Goal: Communication & Community: Answer question/provide support

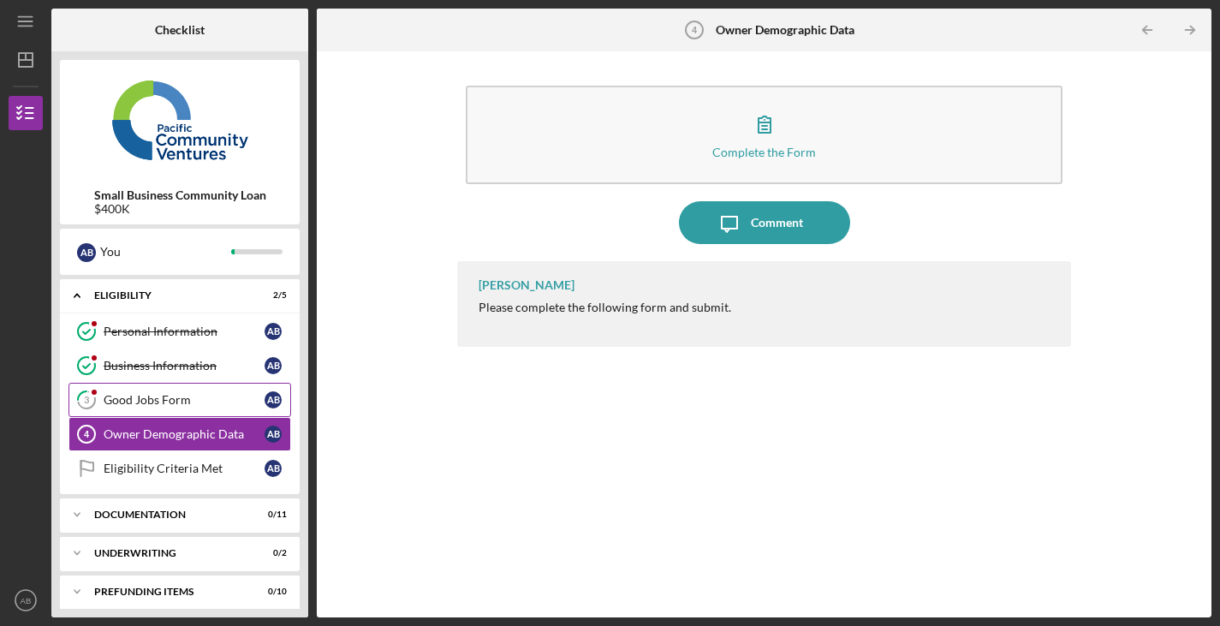
click at [96, 392] on div at bounding box center [94, 392] width 10 height 10
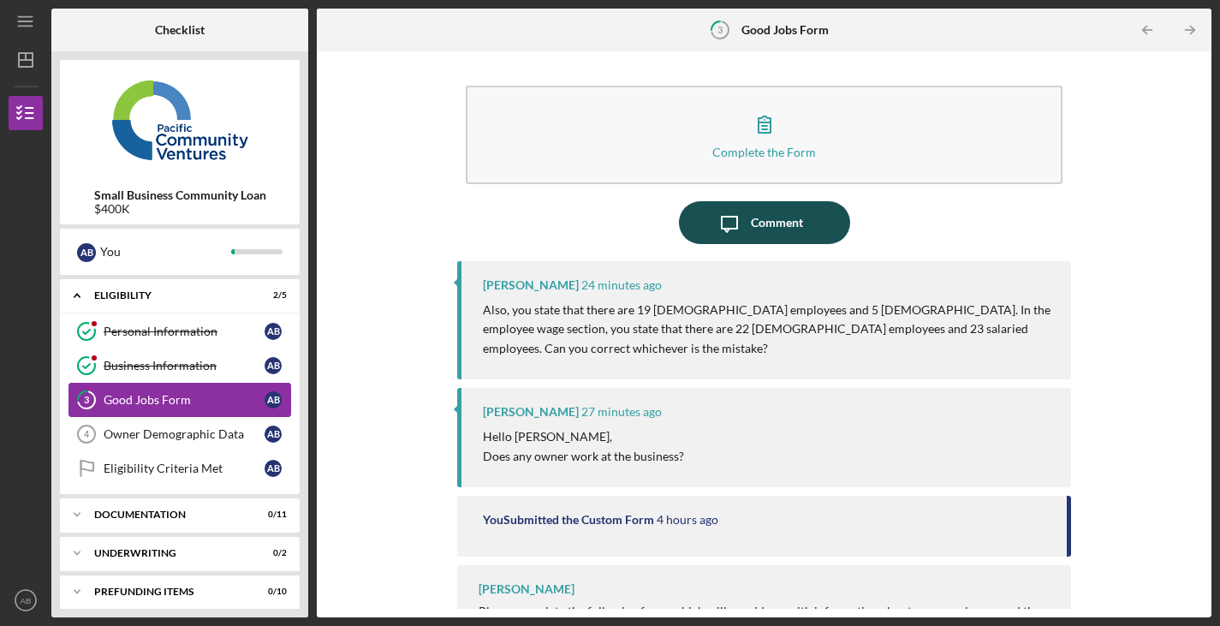
click at [730, 231] on icon "Icon/Message" at bounding box center [729, 222] width 43 height 43
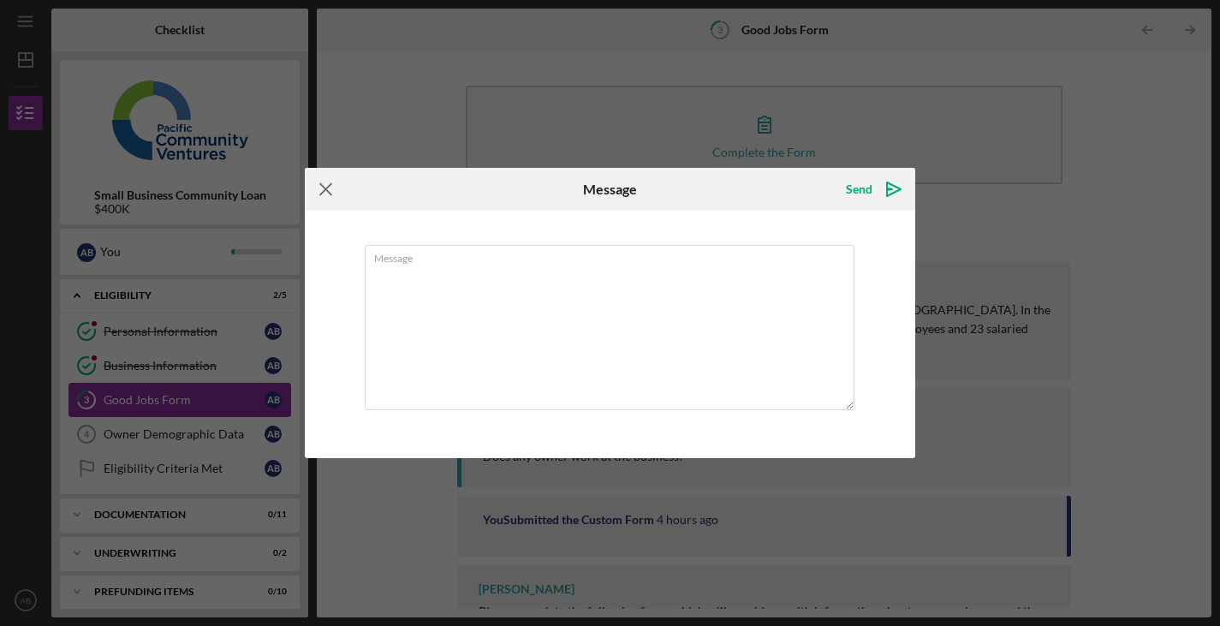
click at [330, 190] on icon "Icon/Menu Close" at bounding box center [326, 189] width 43 height 43
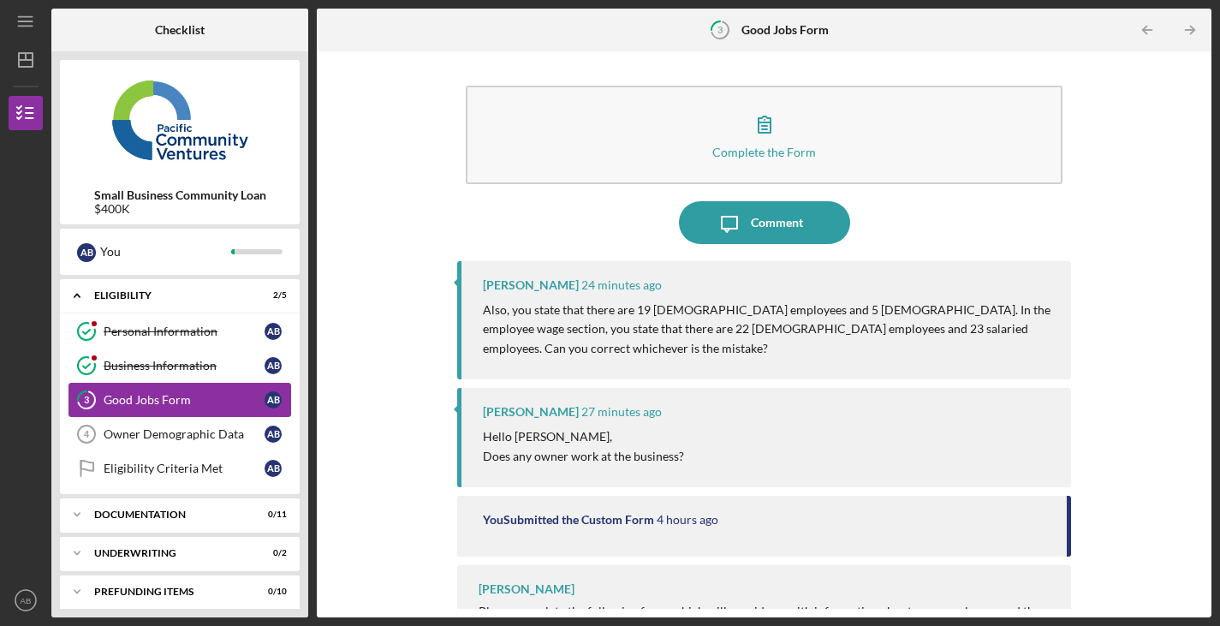
click at [931, 344] on div "[PERSON_NAME] 24 minutes ago Also, you state that there are 19 [DEMOGRAPHIC_DAT…" at bounding box center [764, 320] width 615 height 118
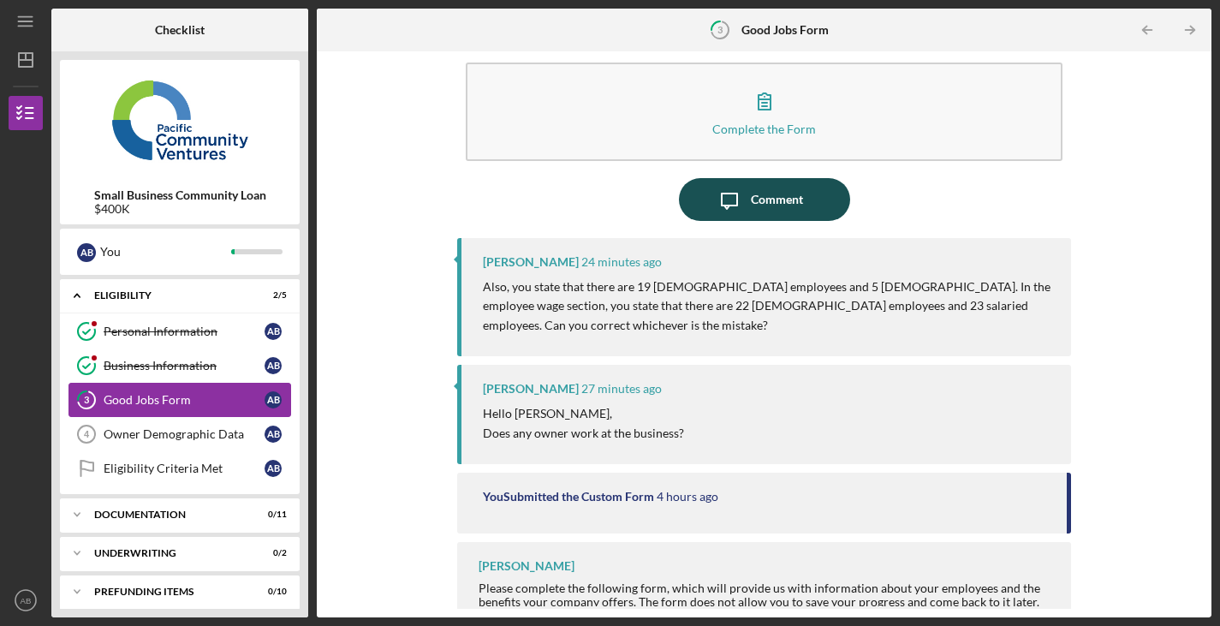
click at [779, 210] on div "Comment" at bounding box center [777, 199] width 52 height 43
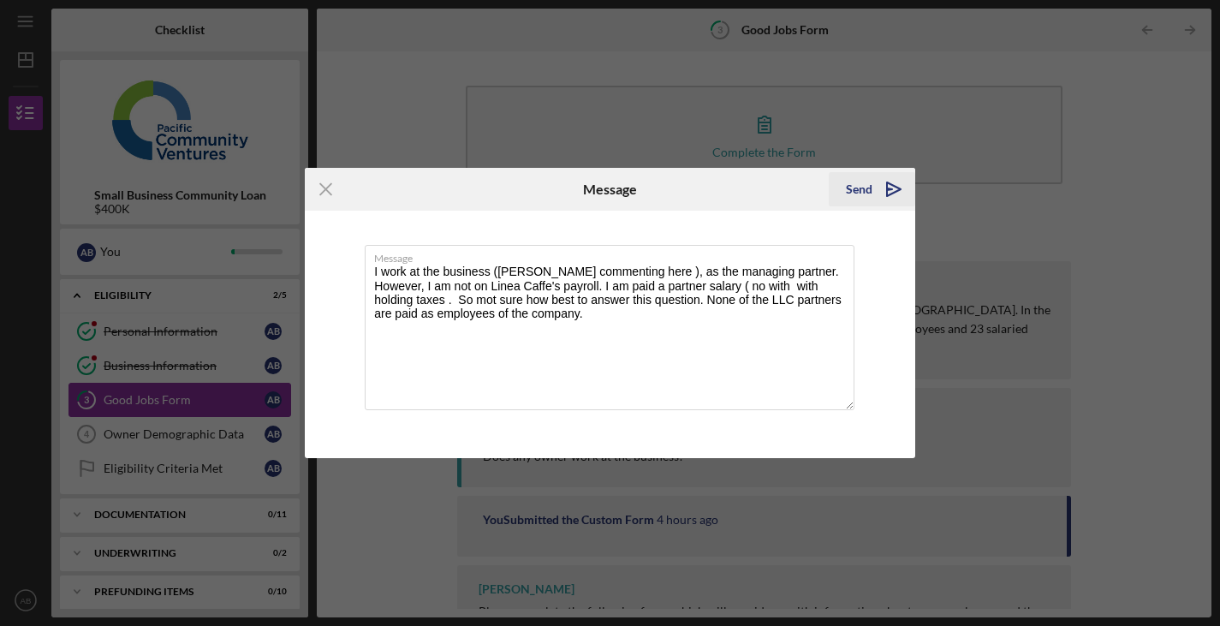
type textarea "I work at the business ([PERSON_NAME] commenting here ), as the managing partne…"
click at [896, 182] on icon "Icon/icon-invite-send" at bounding box center [893, 189] width 43 height 43
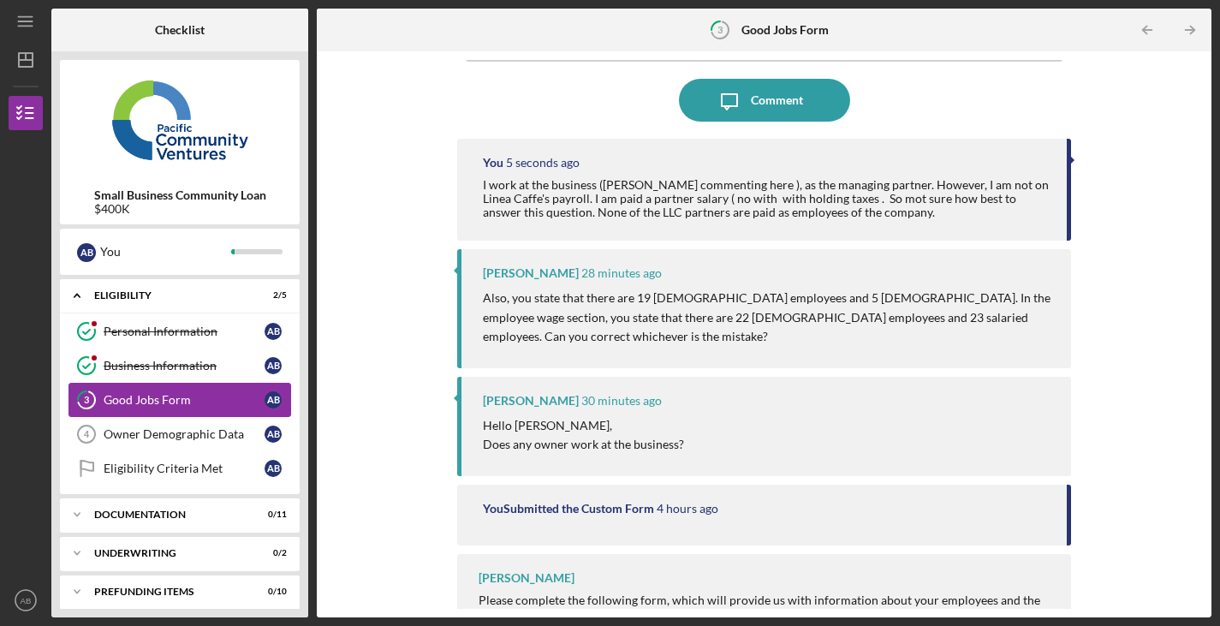
scroll to position [134, 0]
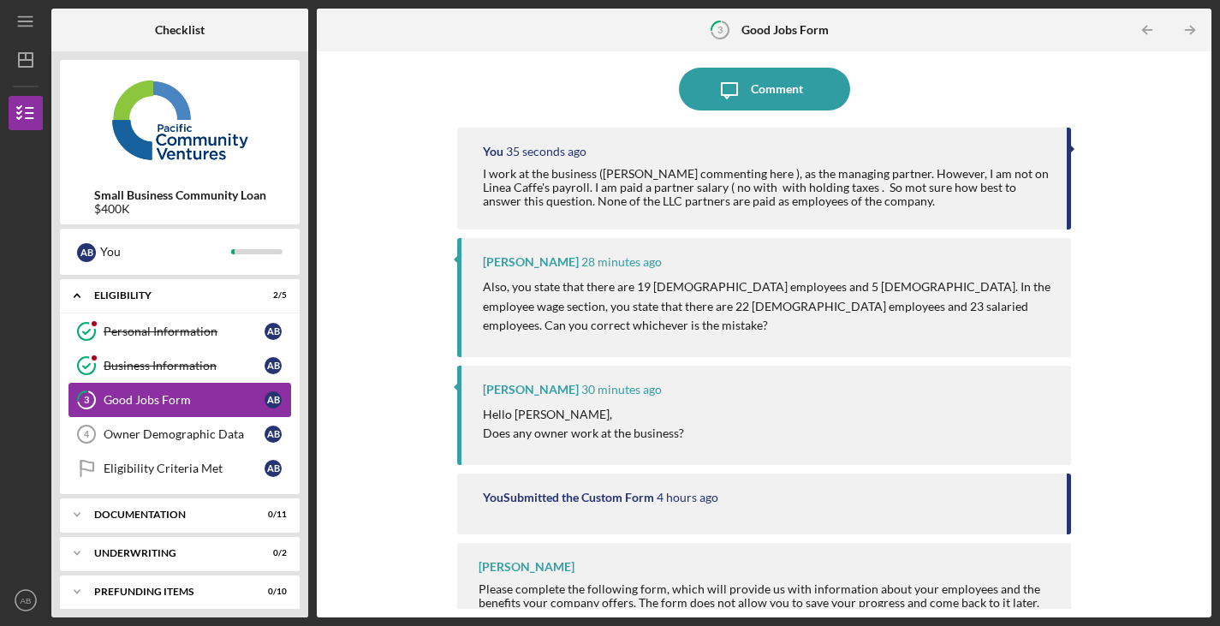
click at [651, 276] on div "[PERSON_NAME] 28 minutes ago Also, you state that there are 19 [DEMOGRAPHIC_DAT…" at bounding box center [764, 297] width 615 height 118
click at [831, 292] on p "Also, you state that there are 19 [DEMOGRAPHIC_DATA] employees and 5 [DEMOGRAPH…" at bounding box center [769, 305] width 572 height 57
click at [967, 291] on p "Also, you state that there are 19 [DEMOGRAPHIC_DATA] employees and 5 [DEMOGRAPH…" at bounding box center [769, 305] width 572 height 57
click at [206, 360] on div "Business Information" at bounding box center [184, 366] width 161 height 14
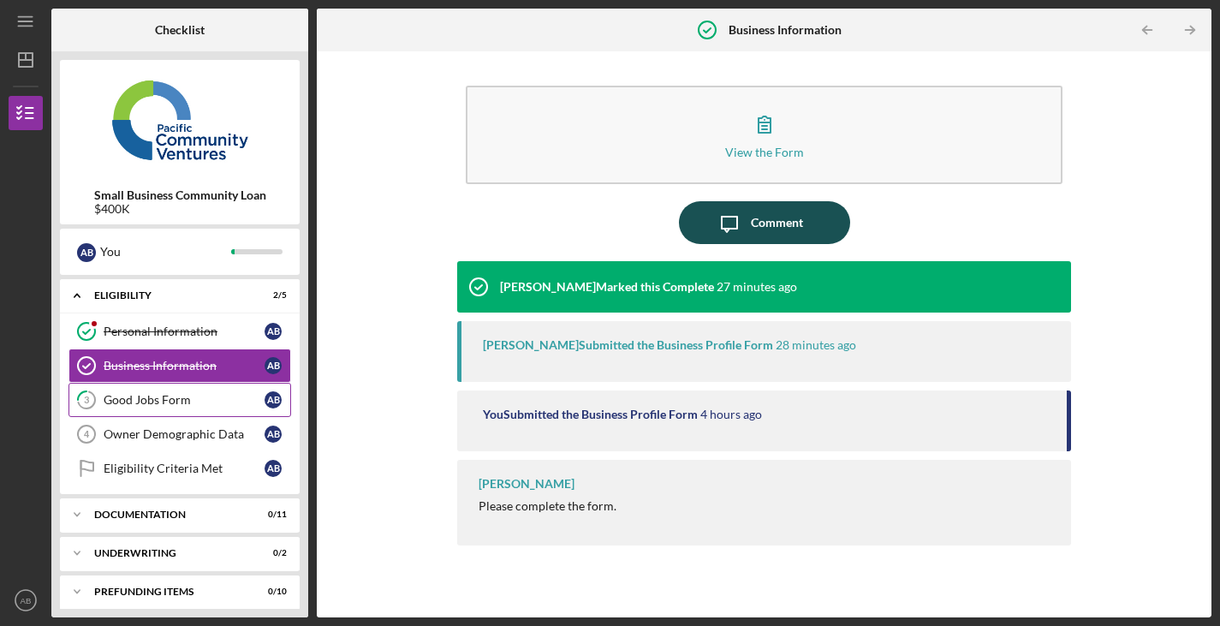
click at [752, 218] on div "Comment" at bounding box center [777, 222] width 52 height 43
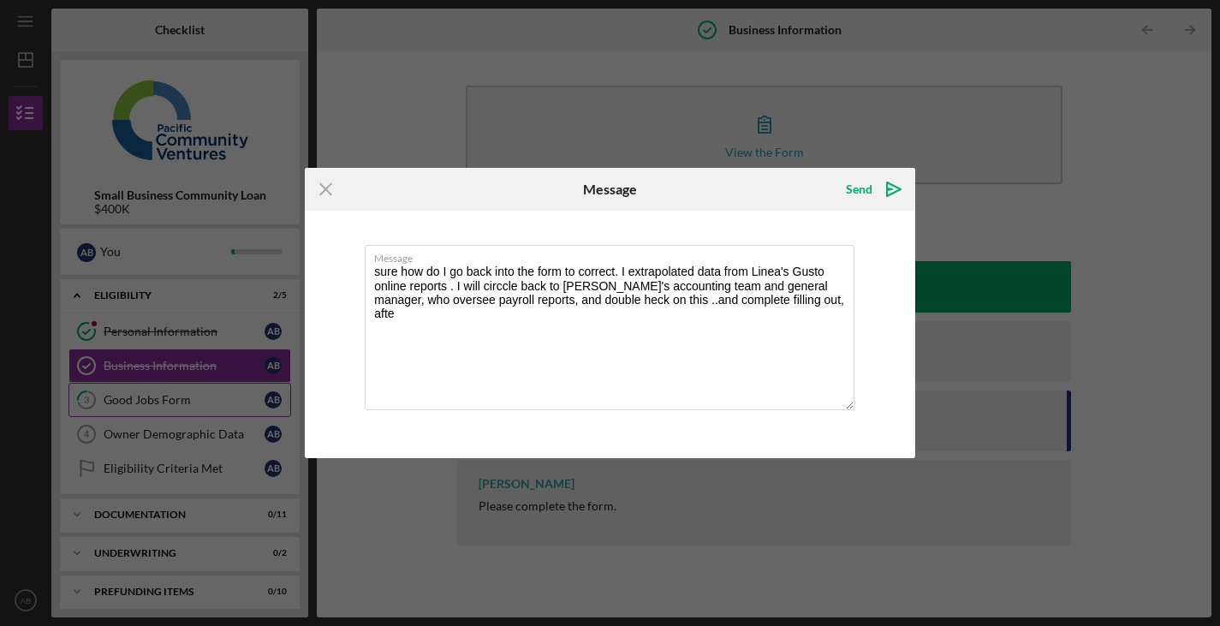
type textarea "sure how do I go back into the form to correct. I extrapolated data from Linea'…"
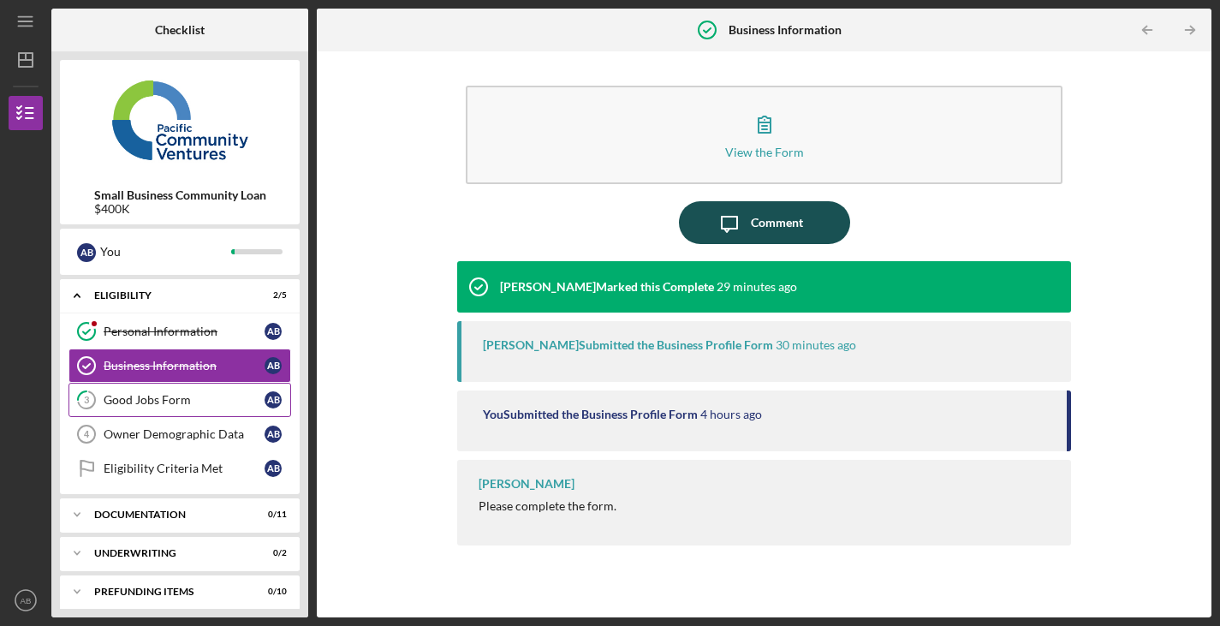
click at [754, 227] on div "Comment" at bounding box center [777, 222] width 52 height 43
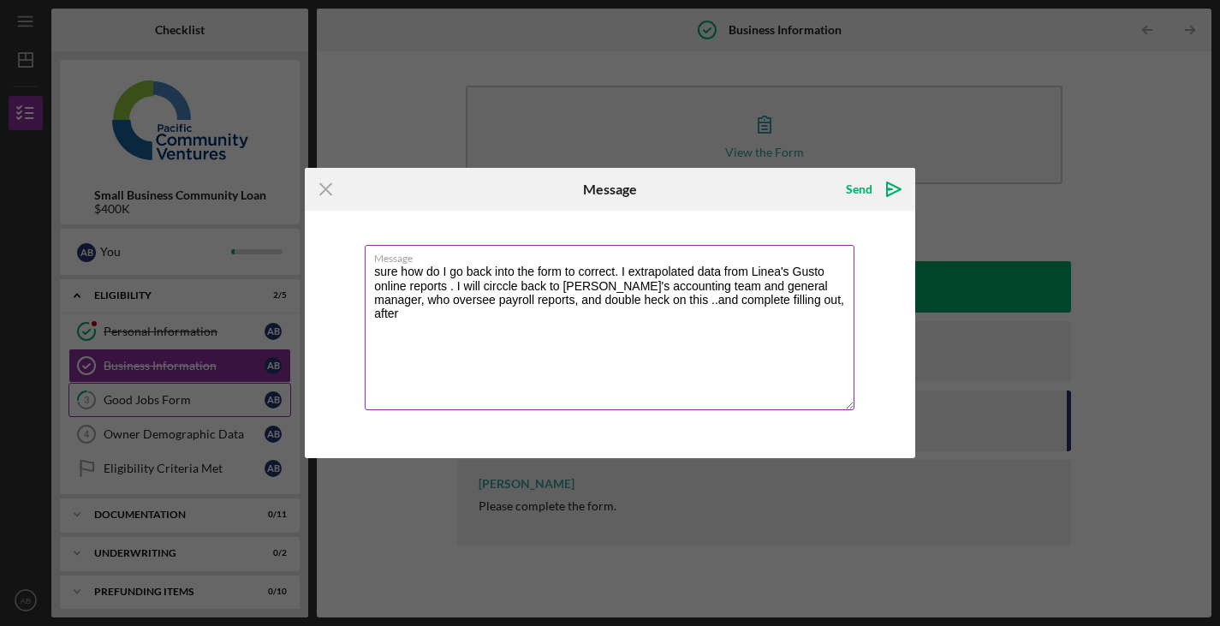
click at [795, 301] on textarea "sure how do I go back into the form to correct. I extrapolated data from Linea'…" at bounding box center [610, 327] width 490 height 165
type textarea "sure how do I go back into the form to correct. I extrapolated data from Linea'…"
click at [894, 185] on icon "Icon/icon-invite-send" at bounding box center [893, 189] width 43 height 43
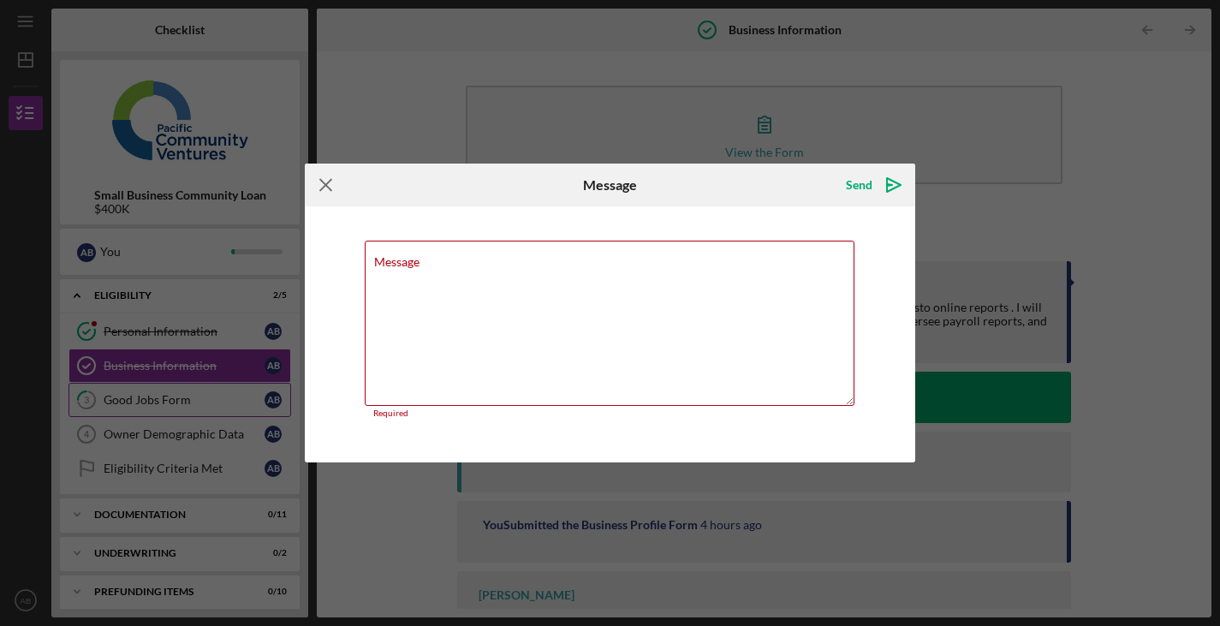
click at [331, 188] on icon "Icon/Menu Close" at bounding box center [326, 185] width 43 height 43
